Goal: Task Accomplishment & Management: Complete application form

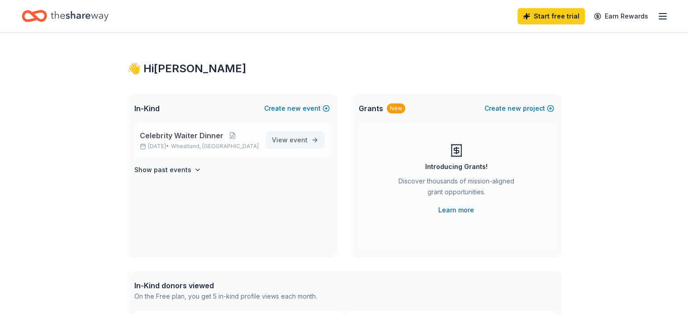
click at [292, 137] on span "event" at bounding box center [299, 140] width 18 height 8
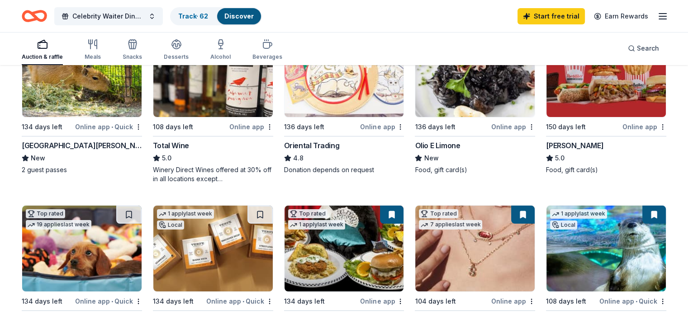
scroll to position [226, 0]
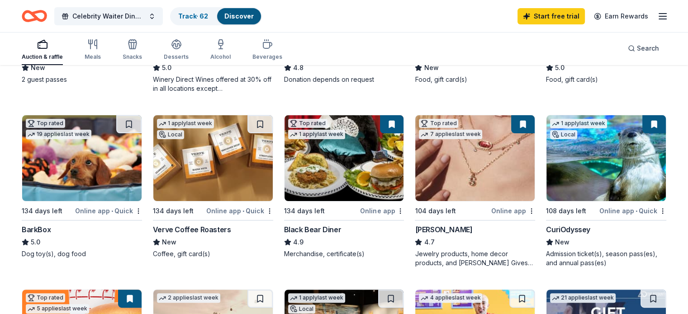
click at [114, 180] on img at bounding box center [81, 158] width 119 height 86
click at [225, 154] on img at bounding box center [212, 158] width 119 height 86
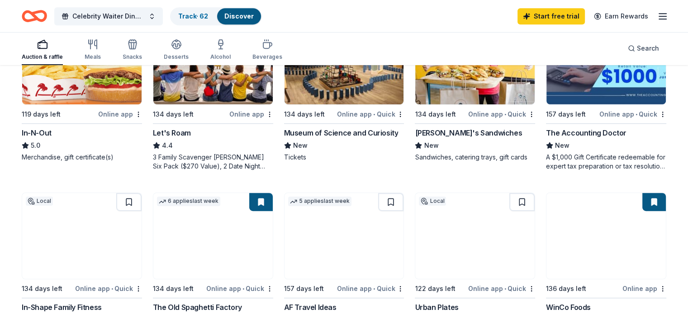
scroll to position [543, 0]
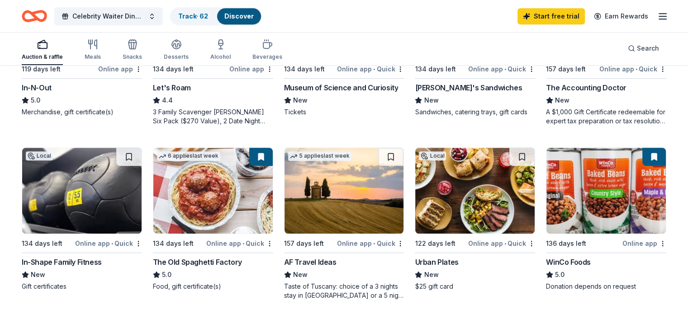
click at [228, 190] on img at bounding box center [212, 191] width 119 height 86
click at [672, 170] on div "279 results in [GEOGRAPHIC_DATA], [GEOGRAPHIC_DATA] Application deadlines 0 thi…" at bounding box center [344, 104] width 688 height 1162
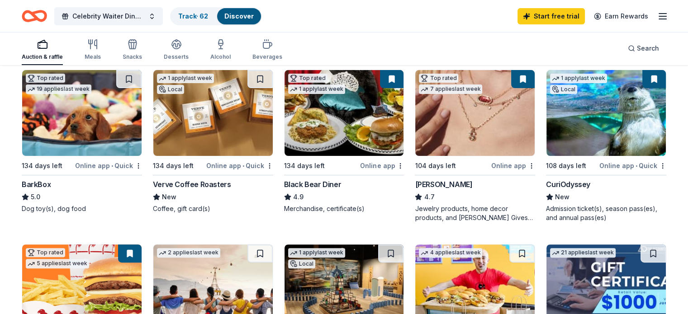
scroll to position [45, 0]
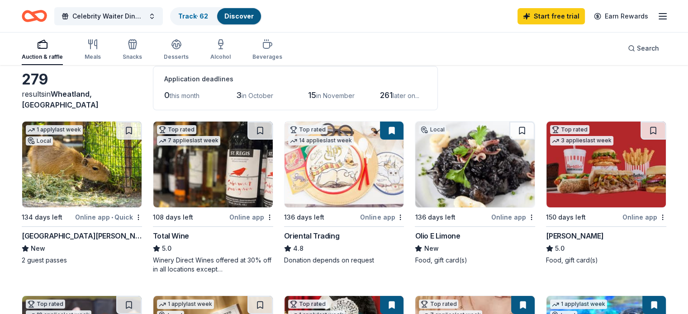
click at [522, 77] on div "279 results in [GEOGRAPHIC_DATA], [GEOGRAPHIC_DATA] Application deadlines 0 thi…" at bounding box center [344, 88] width 645 height 44
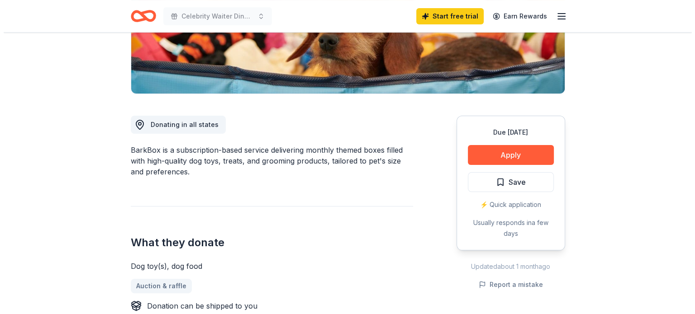
scroll to position [226, 0]
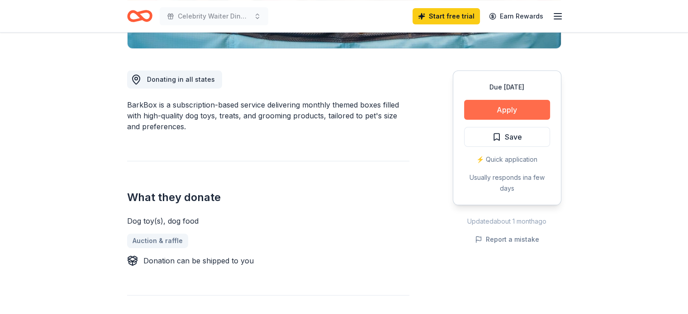
click at [507, 110] on button "Apply" at bounding box center [507, 110] width 86 height 20
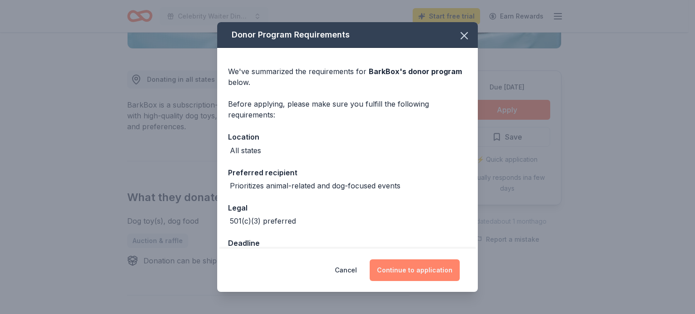
click at [419, 269] on button "Continue to application" at bounding box center [415, 271] width 90 height 22
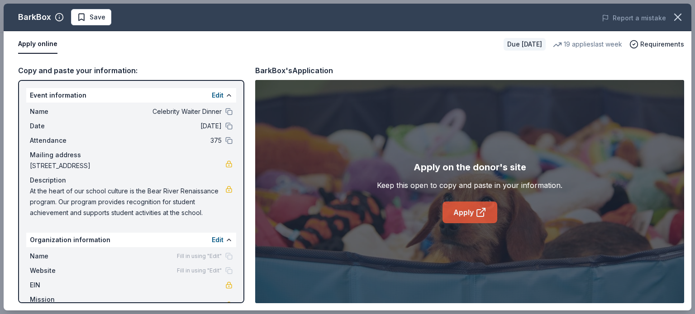
click at [471, 211] on link "Apply" at bounding box center [470, 213] width 55 height 22
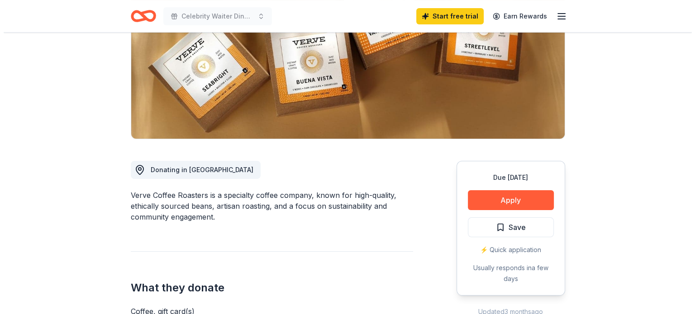
scroll to position [181, 0]
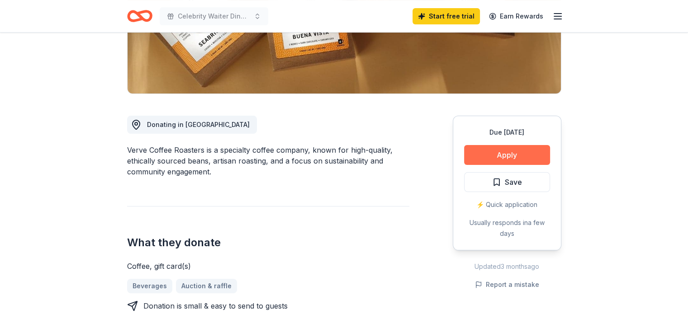
click at [497, 153] on button "Apply" at bounding box center [507, 155] width 86 height 20
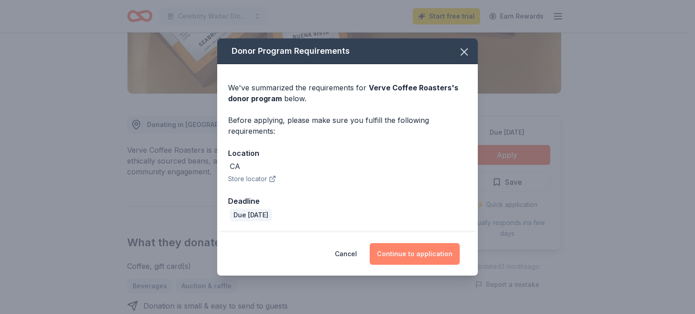
click at [417, 252] on button "Continue to application" at bounding box center [415, 254] width 90 height 22
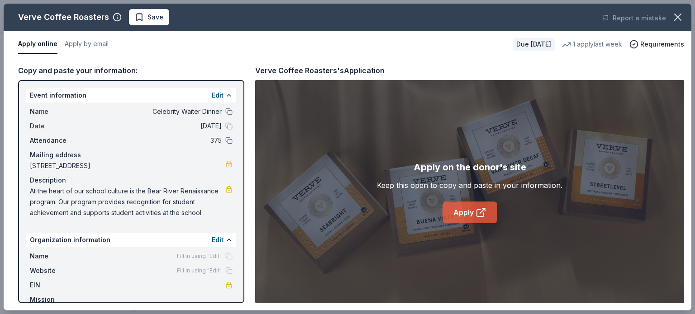
click at [479, 212] on icon at bounding box center [481, 212] width 11 height 11
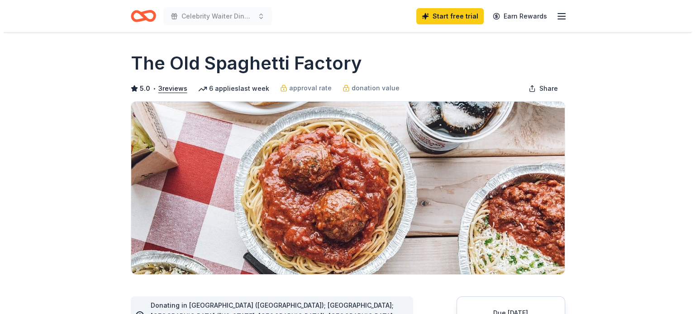
scroll to position [226, 0]
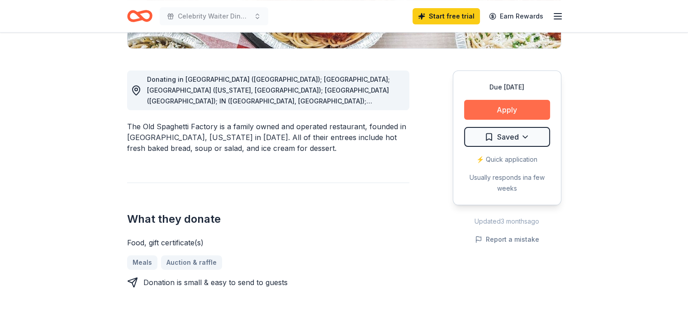
click at [506, 116] on button "Apply" at bounding box center [507, 110] width 86 height 20
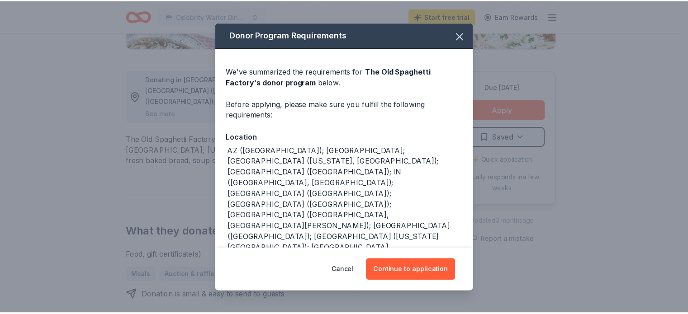
scroll to position [9, 0]
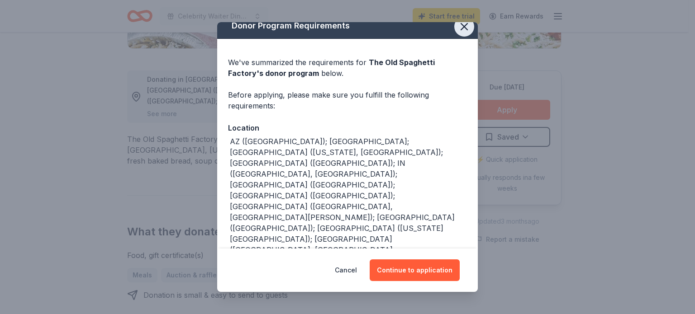
click at [461, 26] on icon "button" at bounding box center [464, 27] width 6 height 6
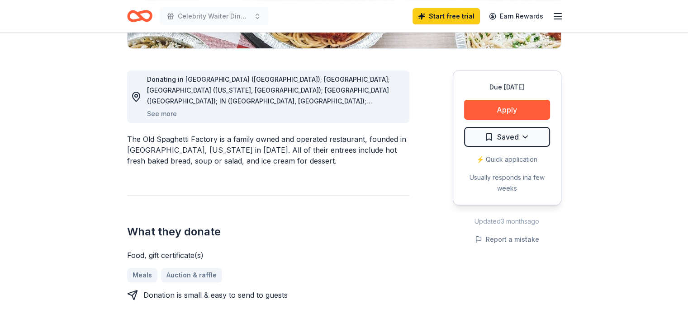
click at [328, 207] on div "What they donate Food, gift certificate(s) Meals Auction & raffle Donation is s…" at bounding box center [268, 247] width 282 height 105
